Goal: Find specific page/section: Find specific page/section

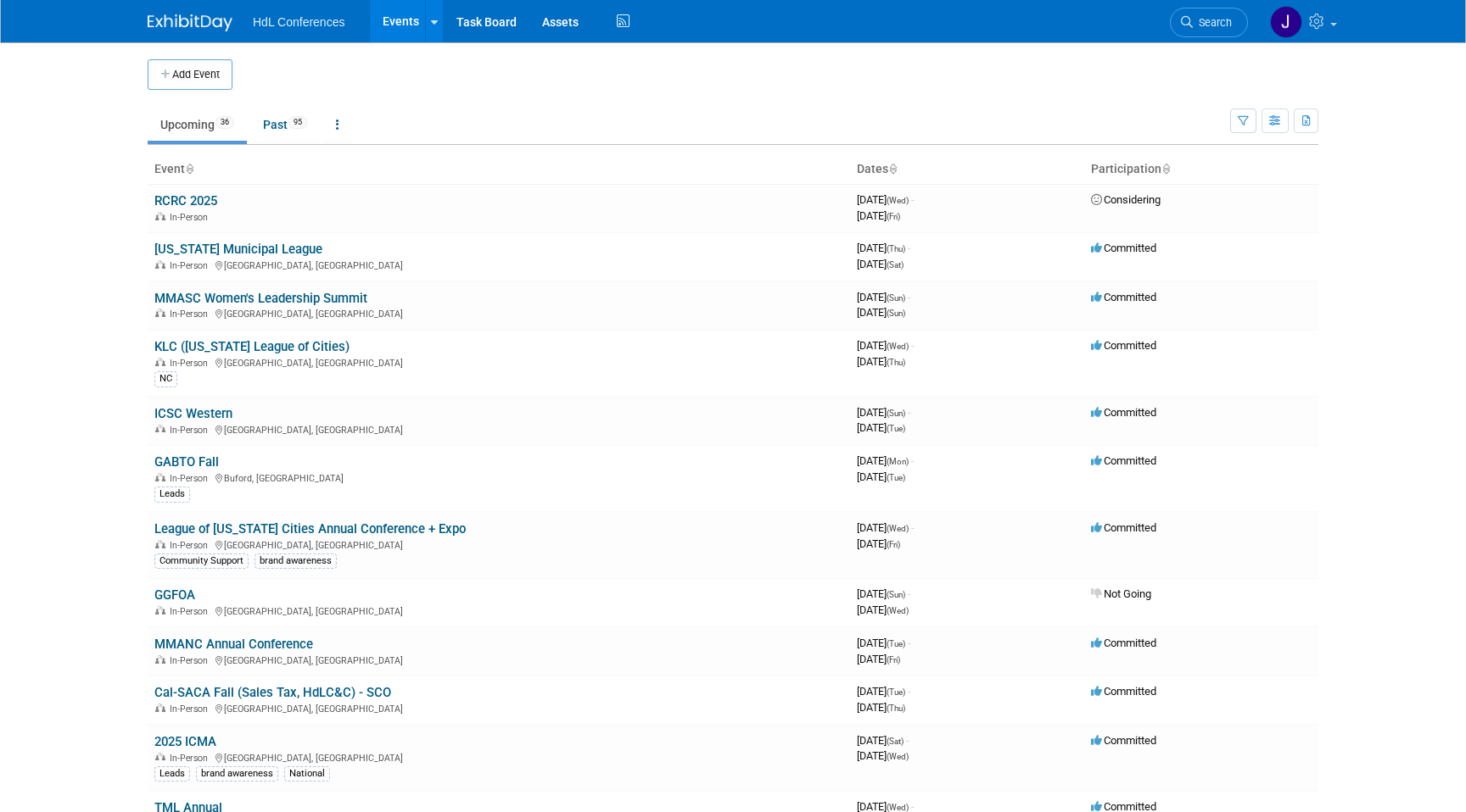
click at [1214, 19] on span "Search" at bounding box center [1212, 22] width 39 height 13
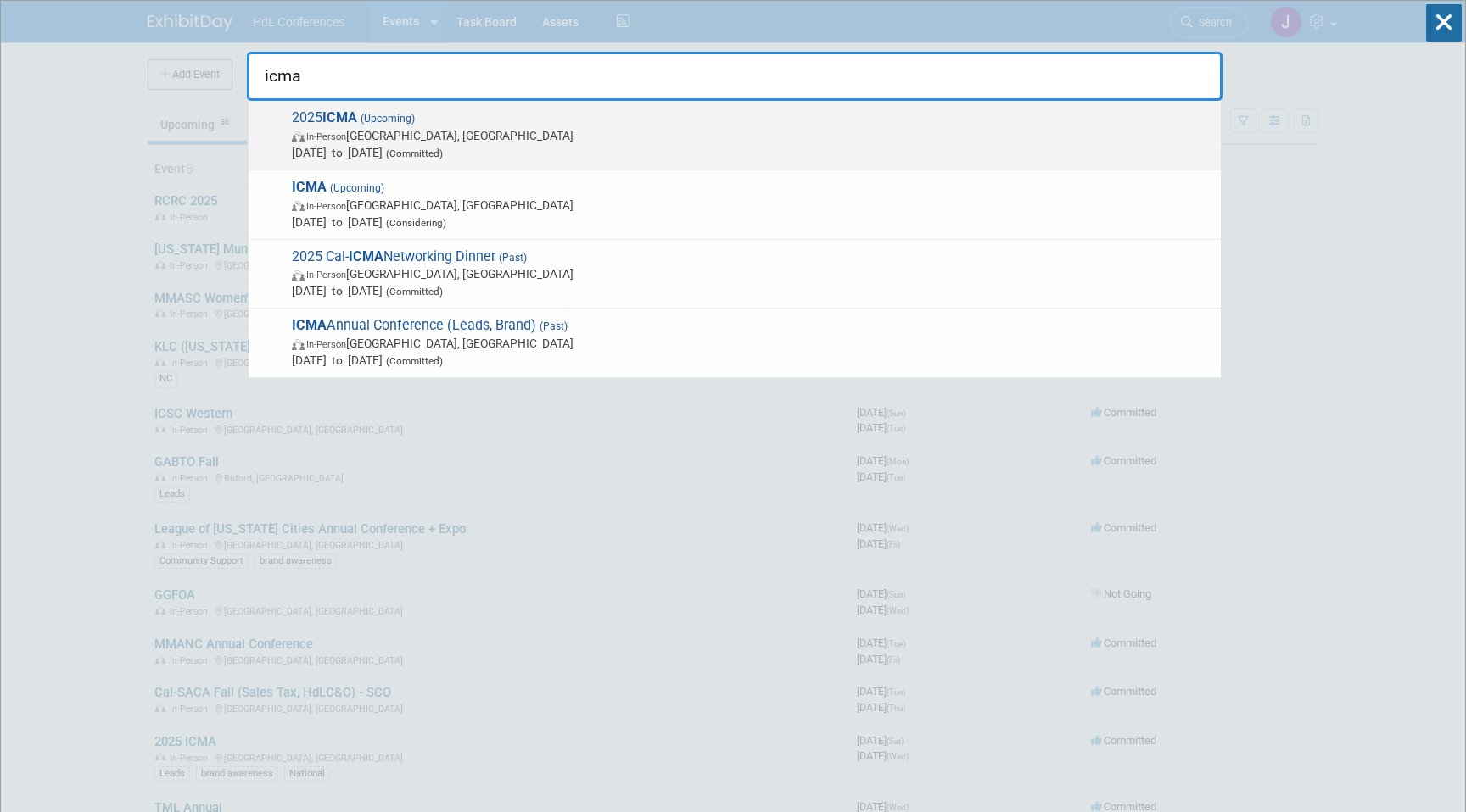
type input "icma"
click at [533, 139] on span "In-Person [GEOGRAPHIC_DATA], [GEOGRAPHIC_DATA]" at bounding box center [751, 136] width 920 height 17
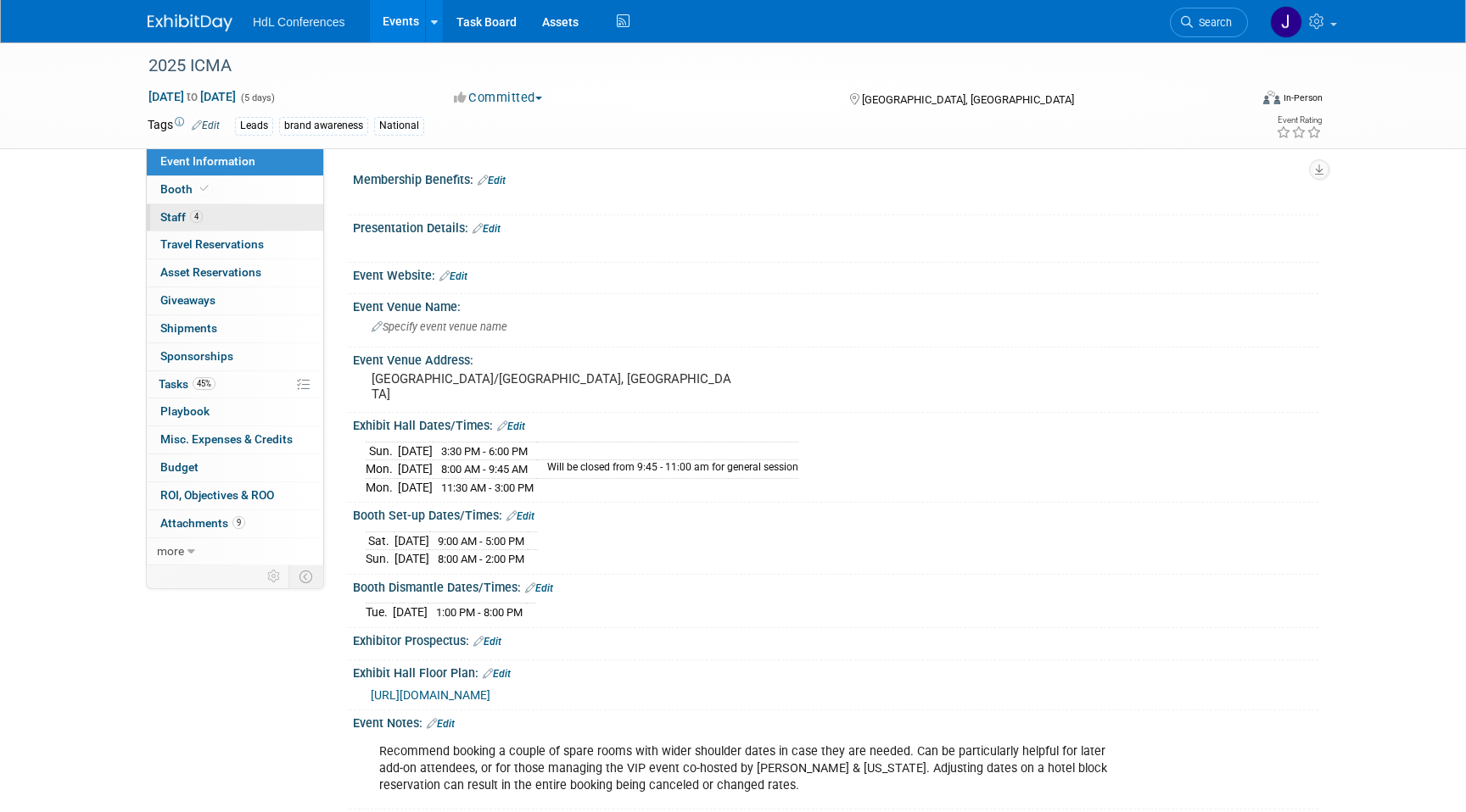
click at [217, 220] on link "4 Staff 4" at bounding box center [235, 218] width 177 height 27
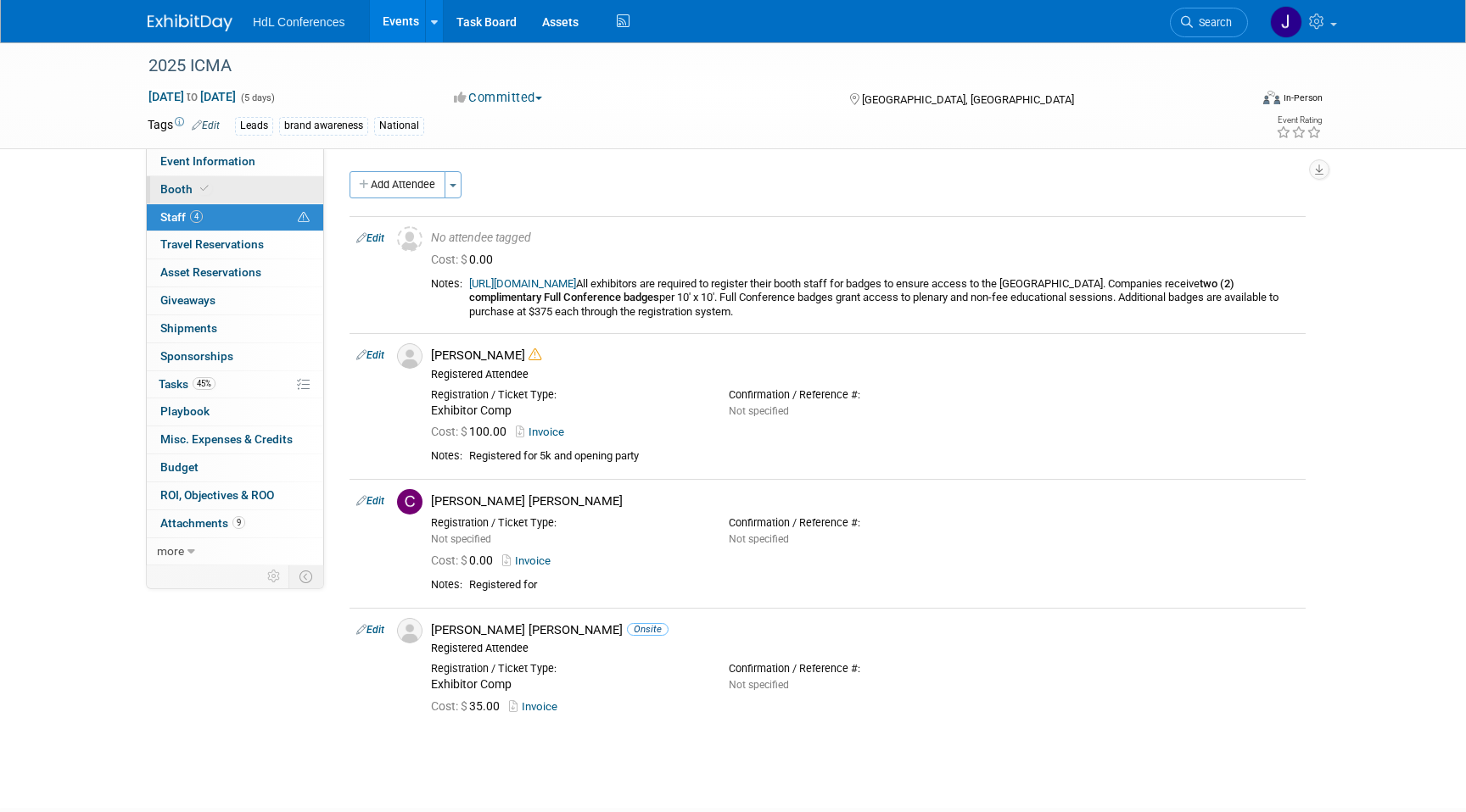
click at [225, 203] on link "Booth" at bounding box center [235, 190] width 177 height 27
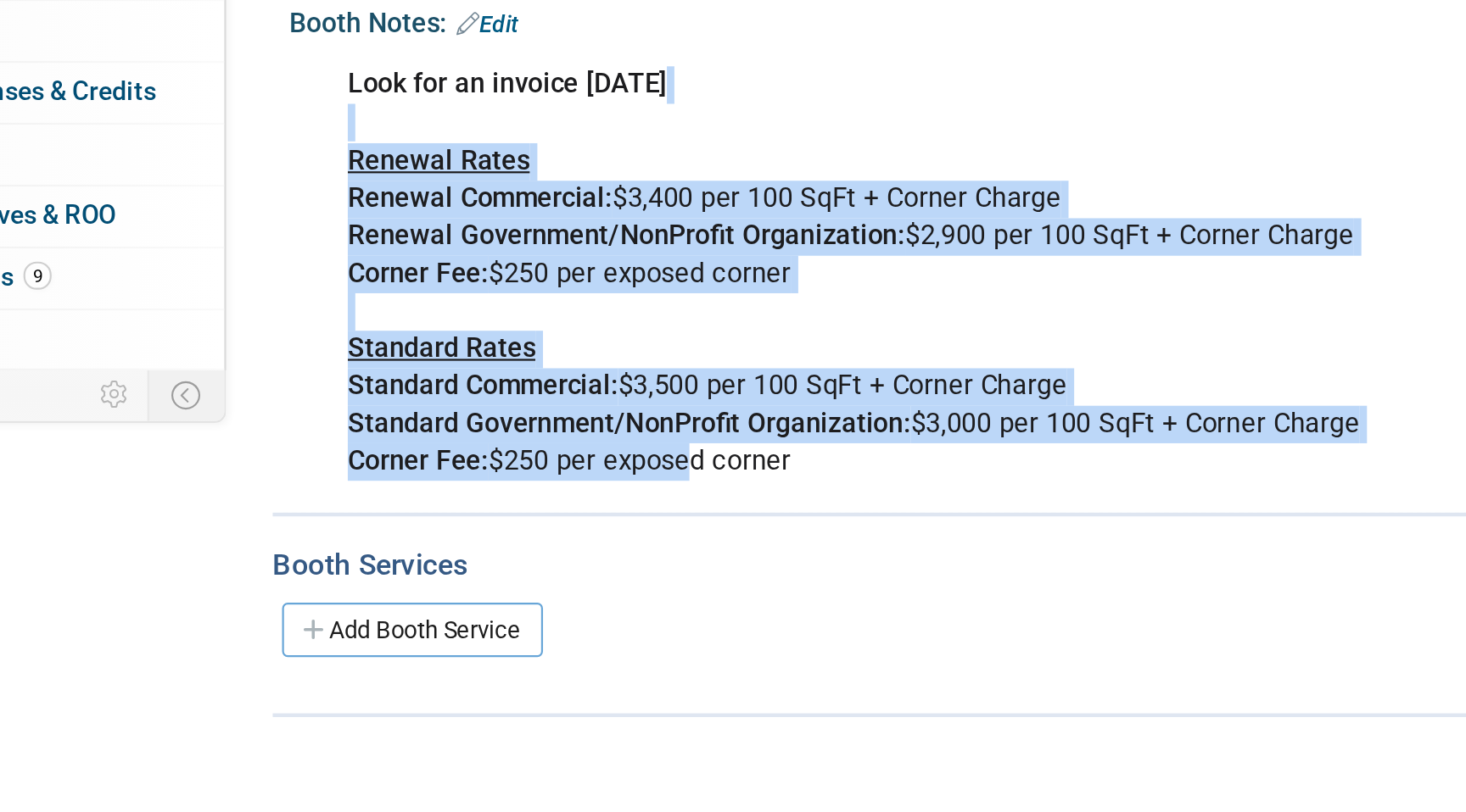
drag, startPoint x: 535, startPoint y: 454, endPoint x: 535, endPoint y: 608, distance: 154.0
click at [535, 608] on div "Look for an invoice [DATE] Renewal Rates Renewal Commercial: $3,400 per 100 SqF…" at bounding box center [749, 522] width 764 height 205
